Goal: Communication & Community: Answer question/provide support

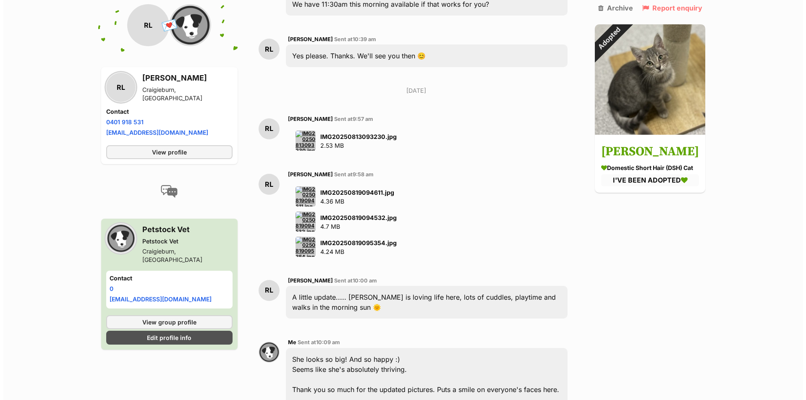
scroll to position [1774, 0]
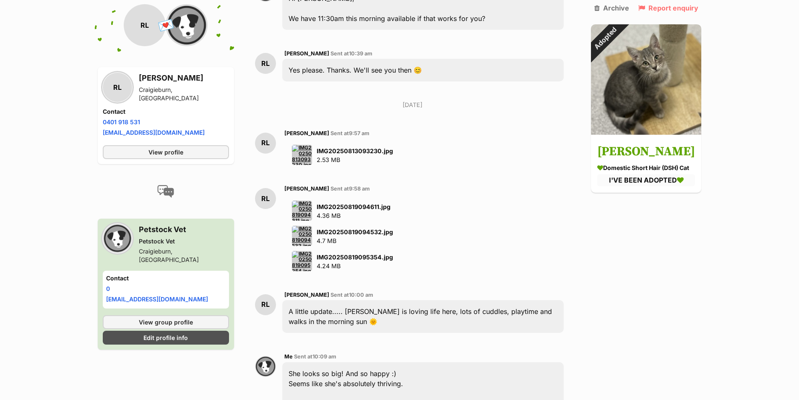
click at [306, 226] on img at bounding box center [302, 236] width 20 height 20
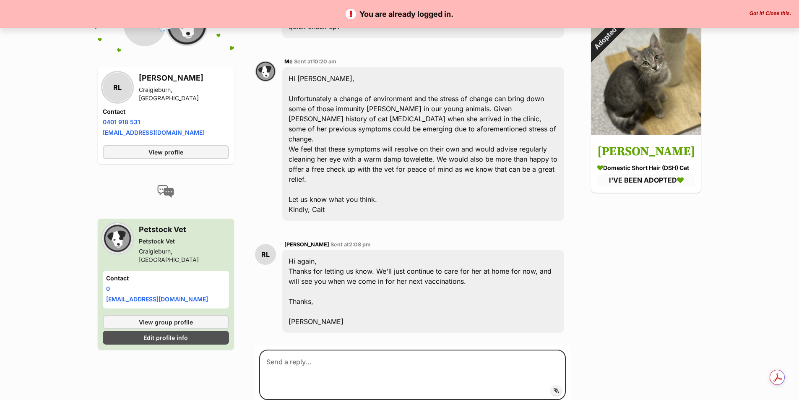
scroll to position [2308, 0]
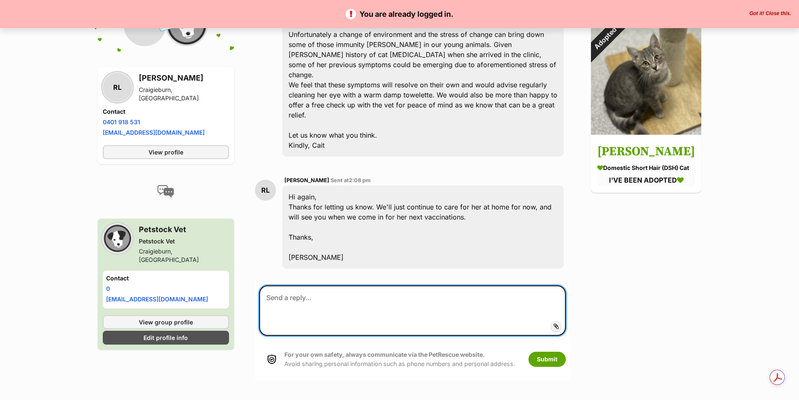
click at [333, 285] on textarea at bounding box center [412, 310] width 307 height 50
click at [365, 285] on textarea "Good afternoon [PERSON_NAME], We have been trying to get intoucj regarding" at bounding box center [412, 310] width 307 height 50
click at [418, 285] on textarea "Good afternoon [PERSON_NAME], We have been trying to get in touch regarding" at bounding box center [412, 310] width 307 height 50
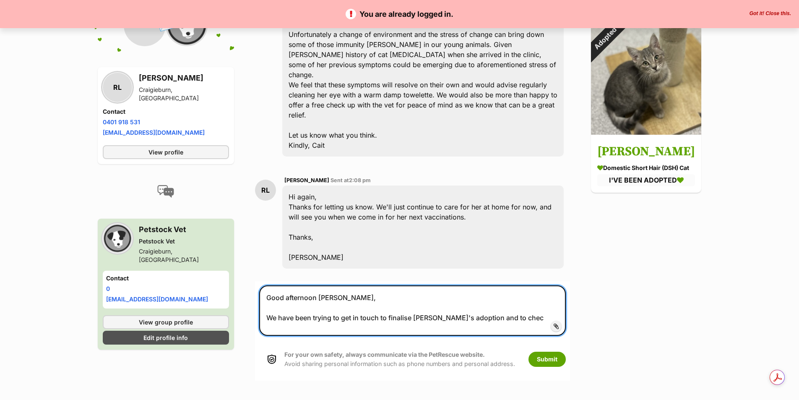
click at [389, 285] on textarea "Good afternoon [PERSON_NAME], We have been trying to get in touch to finalise […" at bounding box center [412, 310] width 307 height 50
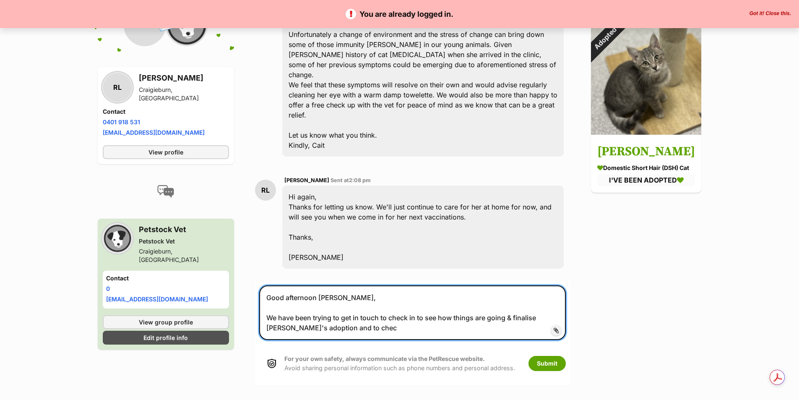
click at [339, 285] on textarea "Good afternoon [PERSON_NAME], We have been trying to get in touch to check in t…" at bounding box center [412, 312] width 307 height 55
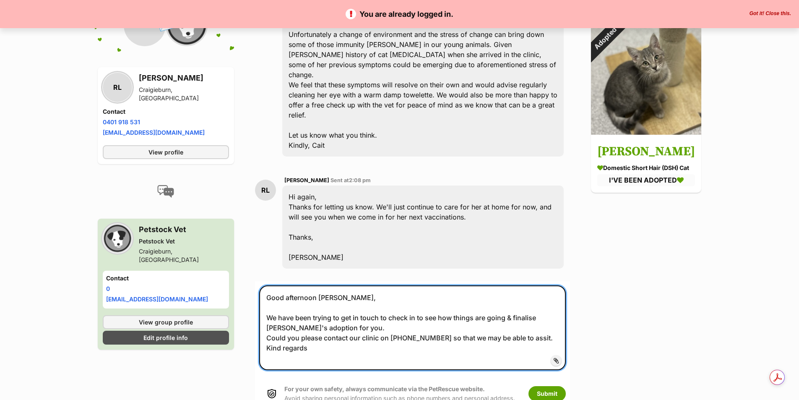
click at [532, 287] on textarea "Good afternoon [PERSON_NAME], We have been trying to get in touch to check in t…" at bounding box center [412, 327] width 307 height 85
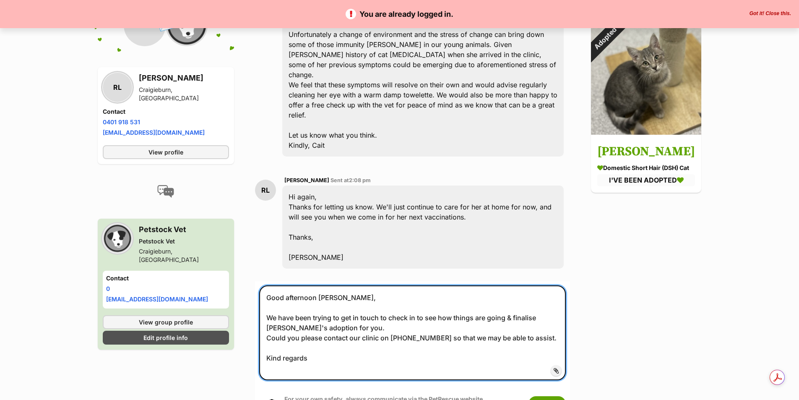
click at [392, 305] on textarea "Good afternoon [PERSON_NAME], We have been trying to get in touch to check in t…" at bounding box center [412, 332] width 307 height 95
type textarea "Good afternoon [PERSON_NAME], We have been trying to get in touch to check in t…"
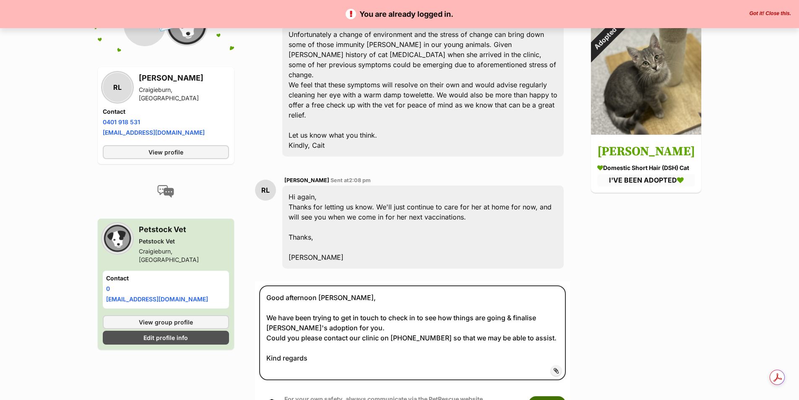
click at [557, 396] on button "Submit" at bounding box center [547, 403] width 37 height 15
